Goal: Task Accomplishment & Management: Manage account settings

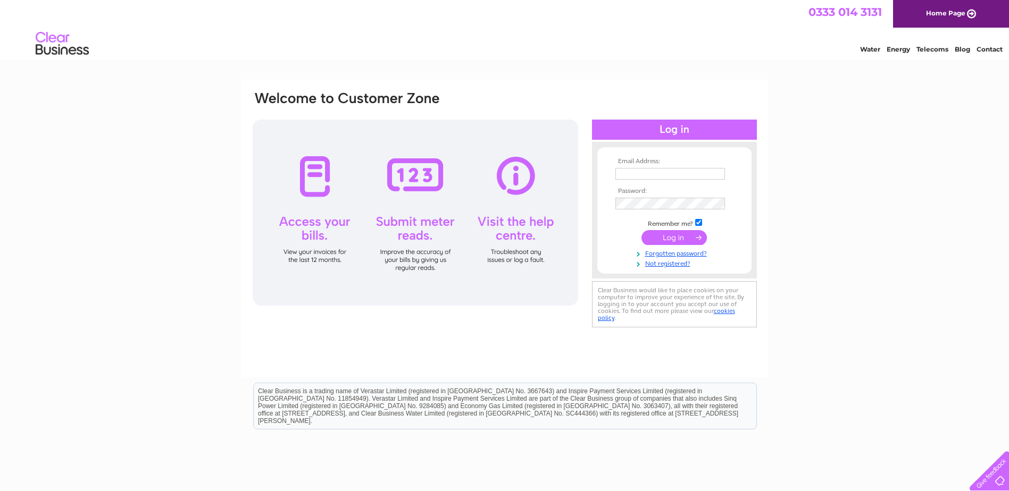
click at [649, 177] on input "text" at bounding box center [670, 174] width 110 height 12
type input "energy@beechholdings.co.uk"
click at [641, 231] on input "submit" at bounding box center [673, 238] width 65 height 15
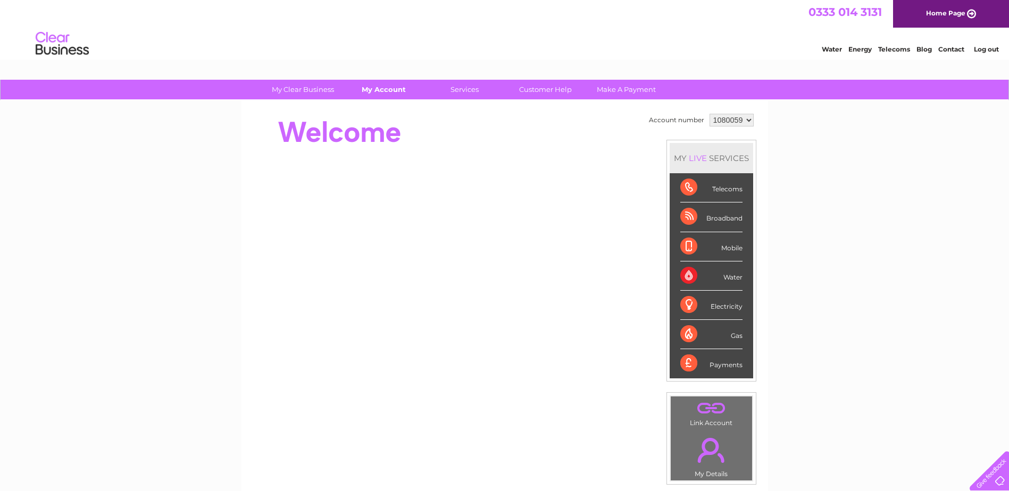
click at [388, 97] on link "My Account" at bounding box center [384, 90] width 88 height 20
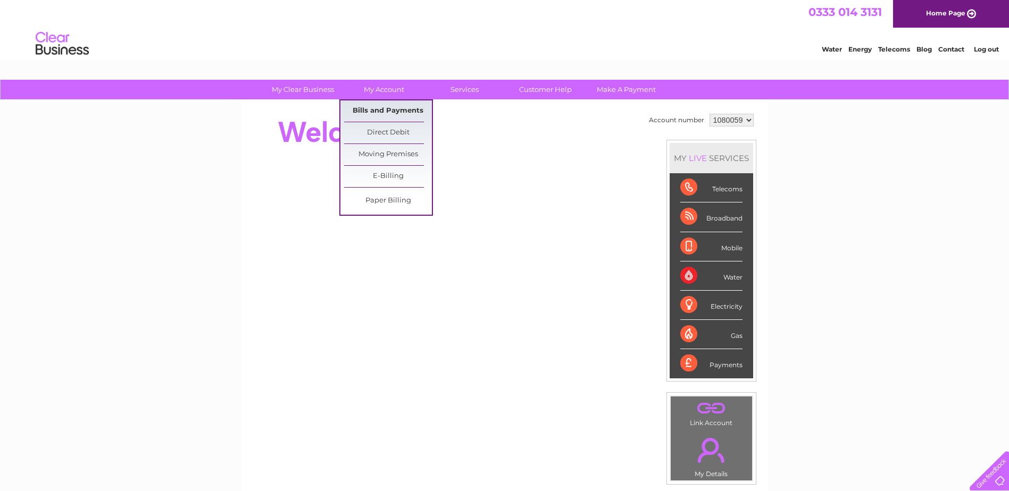
click at [390, 106] on link "Bills and Payments" at bounding box center [388, 111] width 88 height 21
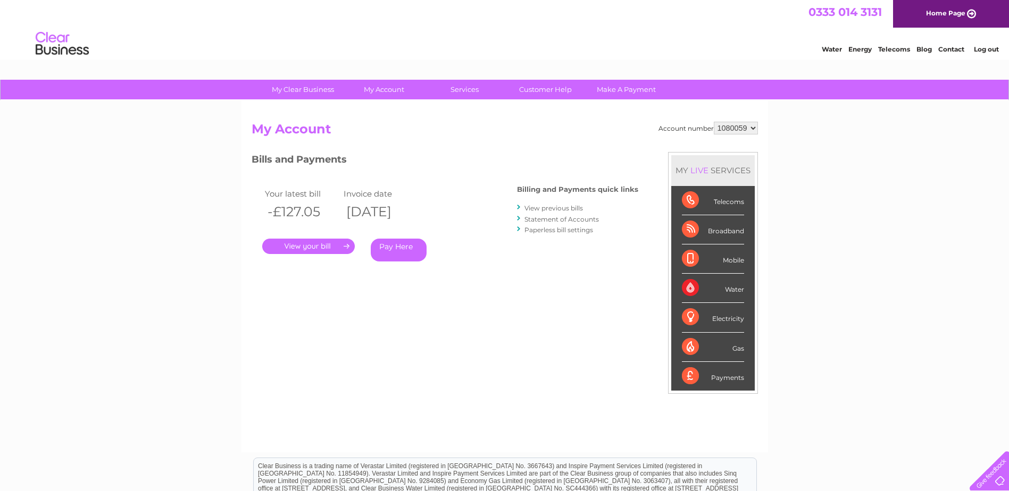
click at [554, 209] on link "View previous bills" at bounding box center [553, 208] width 58 height 8
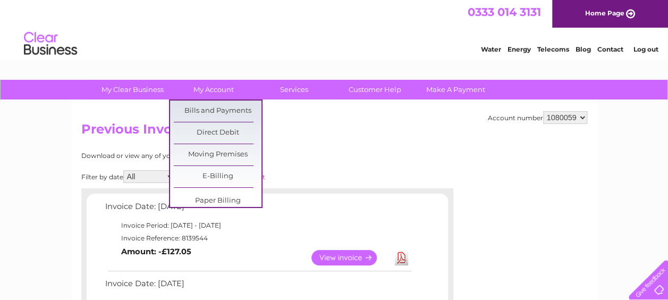
click at [189, 177] on link "E-Billing" at bounding box center [218, 176] width 88 height 21
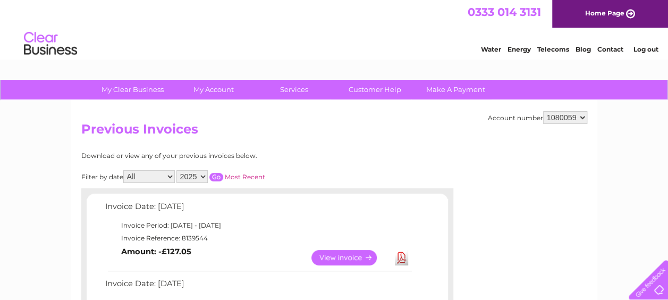
click at [199, 173] on select "2025 2024 2023 2022" at bounding box center [192, 176] width 31 height 13
click at [196, 182] on select "2025 2024 2023 2022" at bounding box center [192, 176] width 31 height 13
select select "2024"
click at [177, 170] on select "2025 2024 2023 2022" at bounding box center [192, 176] width 31 height 13
click at [214, 179] on input "button" at bounding box center [217, 177] width 14 height 9
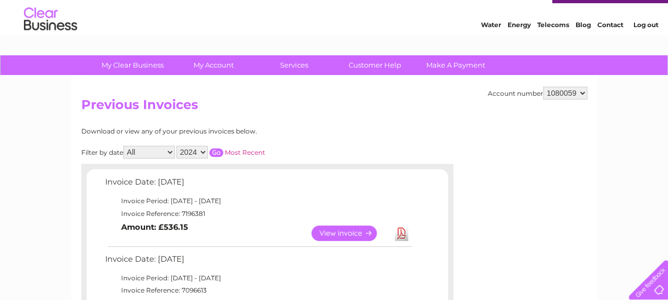
scroll to position [160, 0]
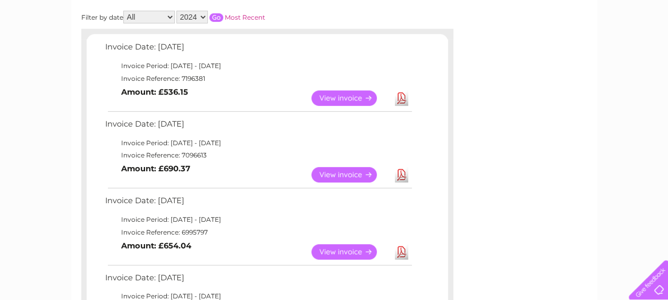
click at [353, 96] on link "View" at bounding box center [351, 97] width 78 height 15
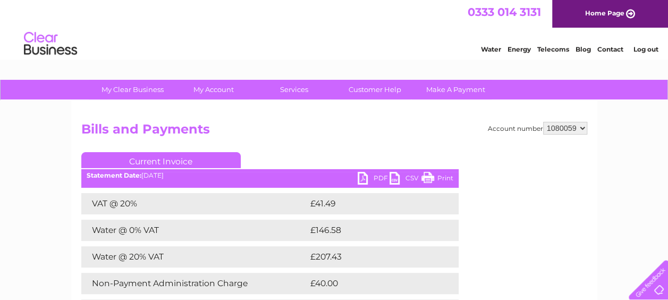
click at [375, 180] on link "PDF" at bounding box center [374, 179] width 32 height 15
